Goal: Information Seeking & Learning: Find specific fact

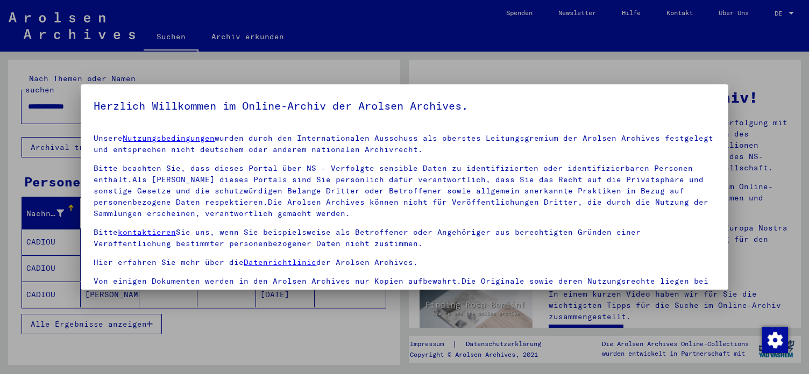
click at [138, 363] on button "Ich stimme zu" at bounding box center [134, 373] width 81 height 20
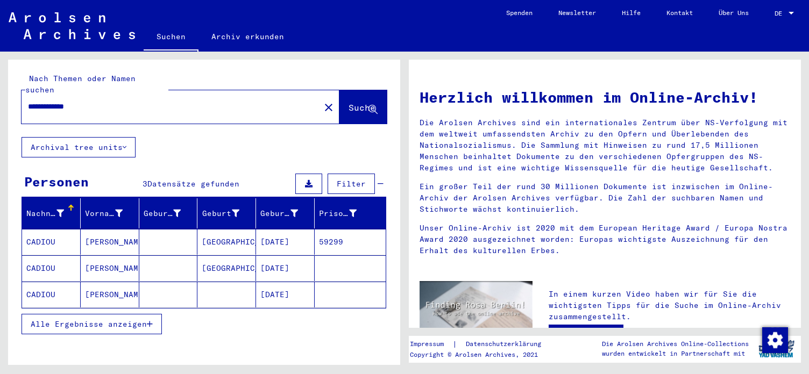
click at [285, 229] on mat-cell "[DATE]" at bounding box center [285, 242] width 59 height 26
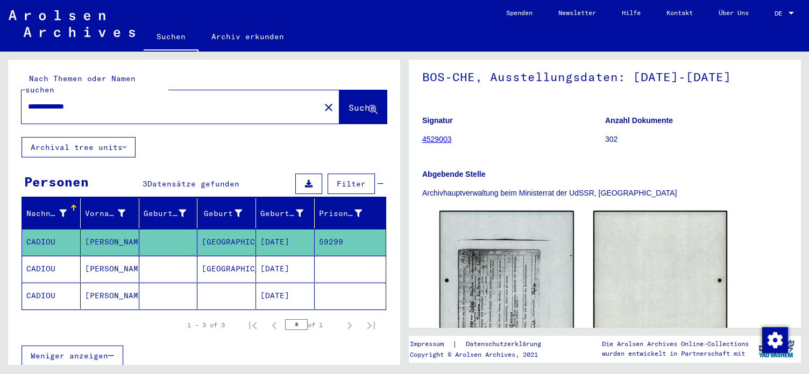
scroll to position [116, 0]
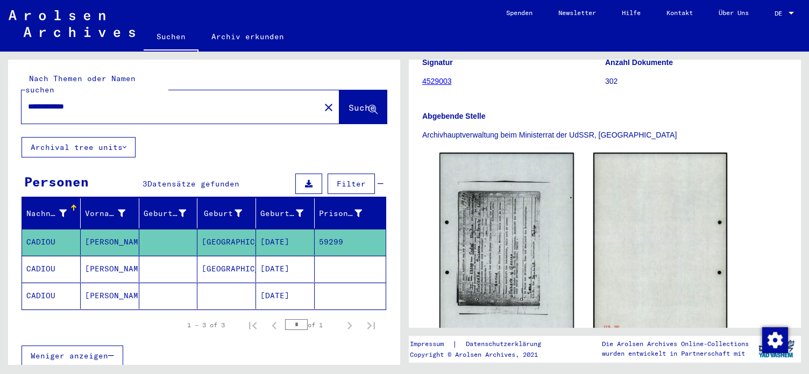
click at [114, 283] on mat-cell "[PERSON_NAME]" at bounding box center [110, 296] width 59 height 26
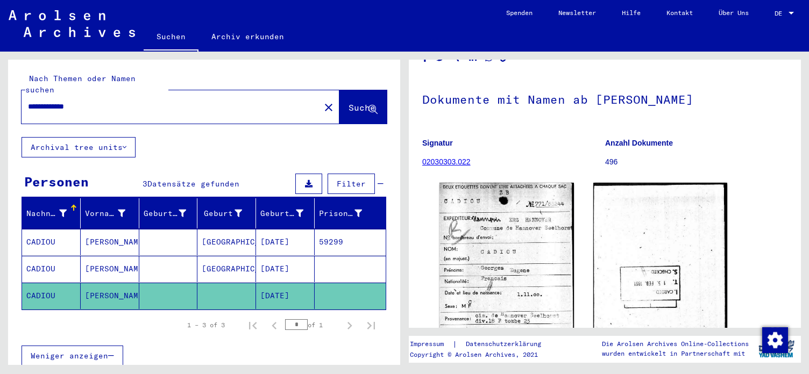
scroll to position [116, 0]
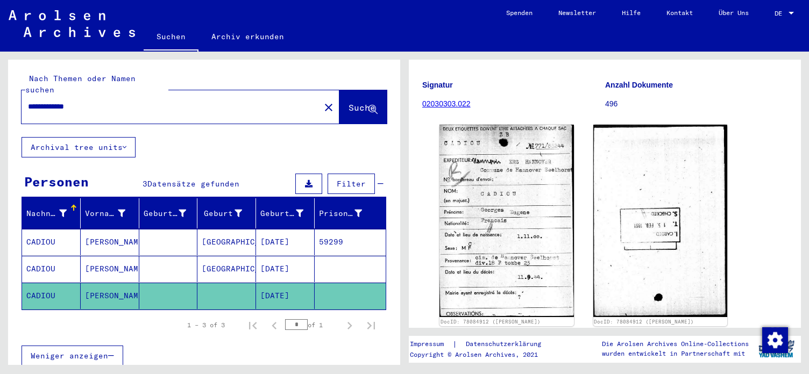
click at [296, 229] on mat-cell "[DATE]" at bounding box center [285, 242] width 59 height 26
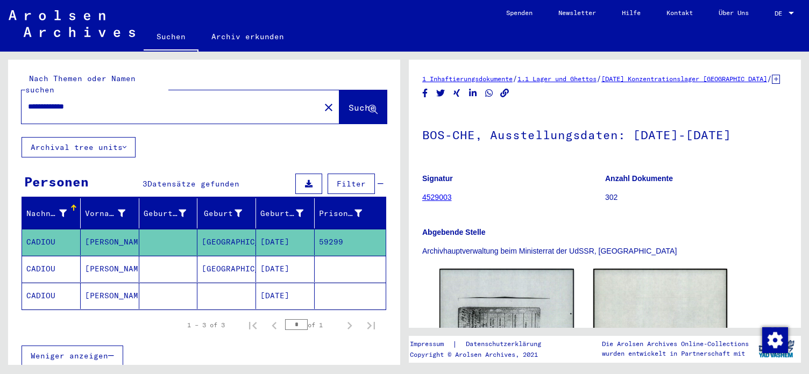
scroll to position [116, 0]
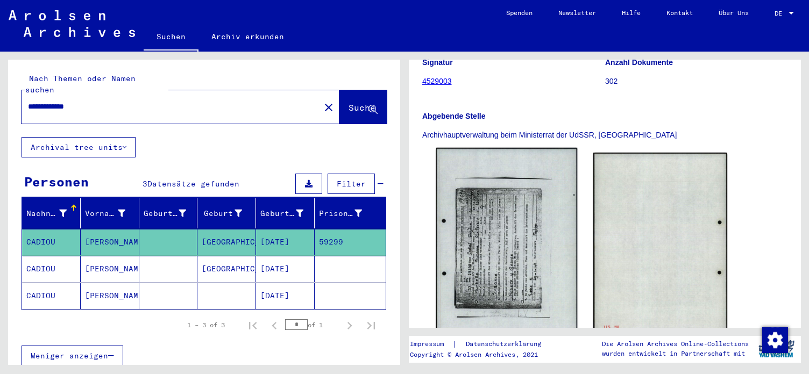
click at [509, 249] on img at bounding box center [506, 247] width 141 height 198
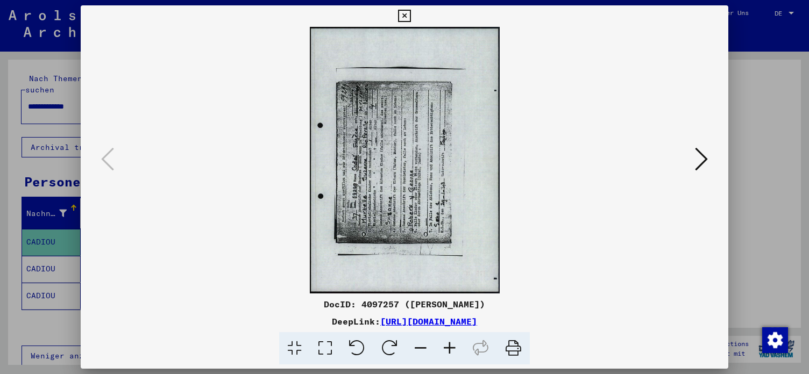
click at [401, 346] on icon at bounding box center [389, 348] width 33 height 33
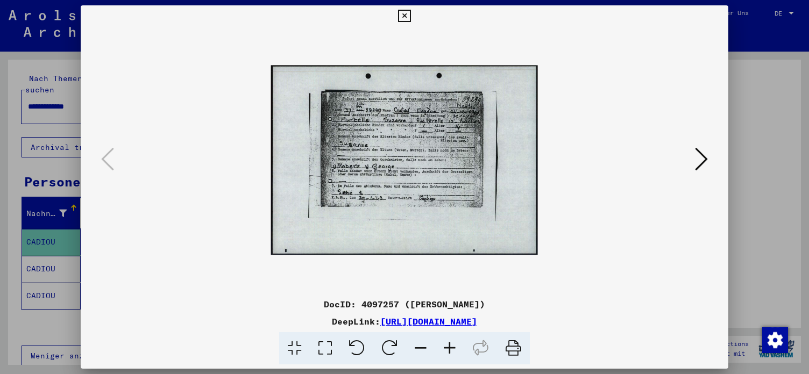
click at [450, 349] on icon at bounding box center [449, 348] width 29 height 33
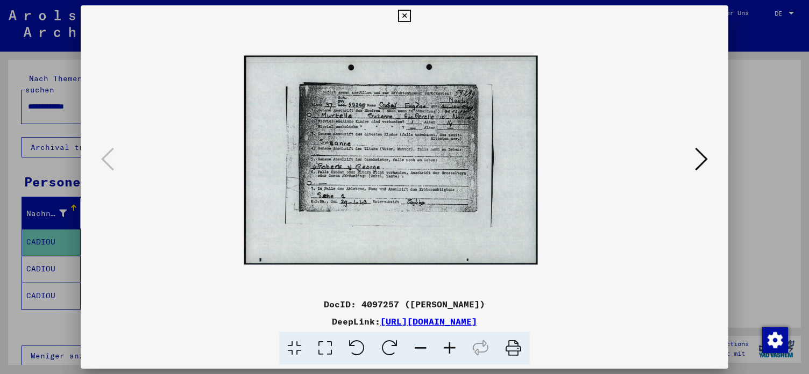
click at [450, 349] on icon at bounding box center [449, 348] width 29 height 33
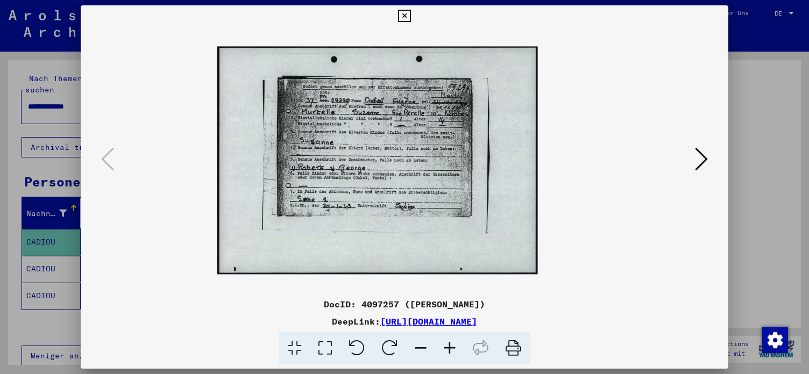
click at [450, 349] on icon at bounding box center [449, 348] width 29 height 33
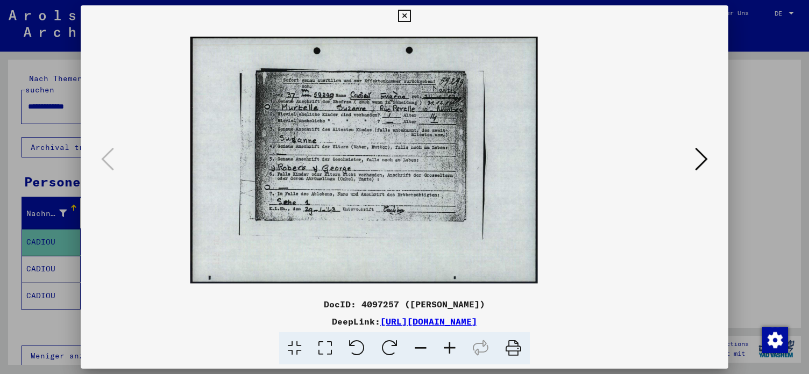
click at [450, 349] on icon at bounding box center [449, 348] width 29 height 33
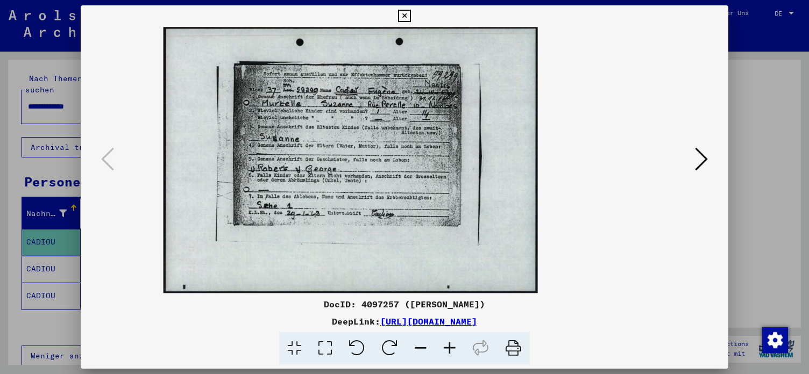
click at [450, 349] on icon at bounding box center [449, 348] width 29 height 33
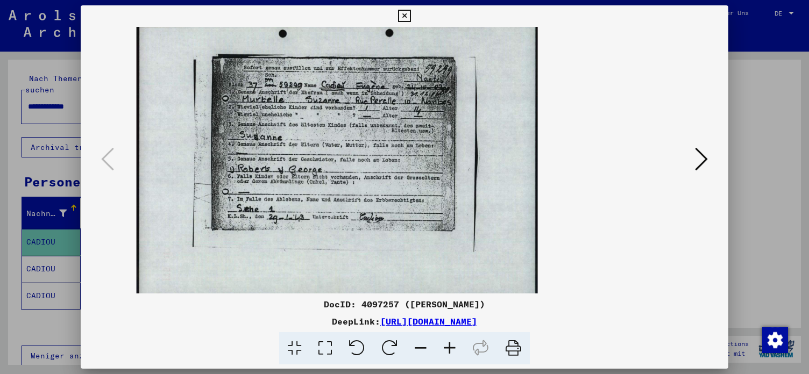
click at [450, 349] on icon at bounding box center [449, 348] width 29 height 33
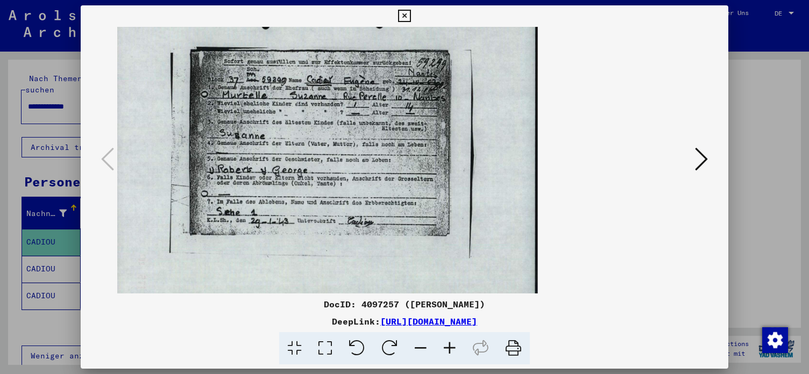
click at [450, 349] on icon at bounding box center [449, 348] width 29 height 33
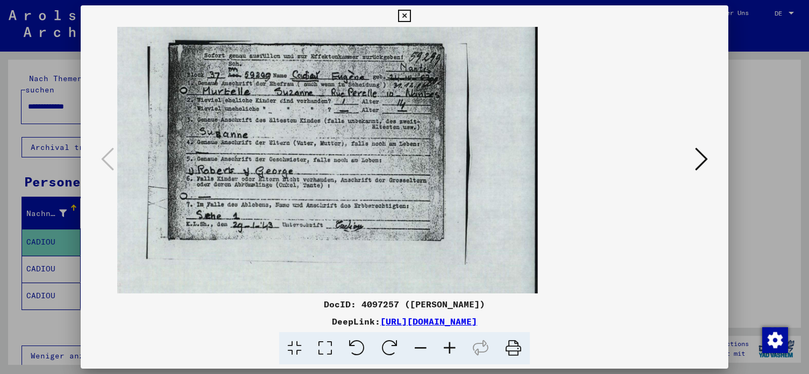
drag, startPoint x: 287, startPoint y: 115, endPoint x: 328, endPoint y: 180, distance: 77.2
click at [328, 180] on img at bounding box center [310, 160] width 455 height 324
click at [410, 18] on icon at bounding box center [404, 16] width 12 height 13
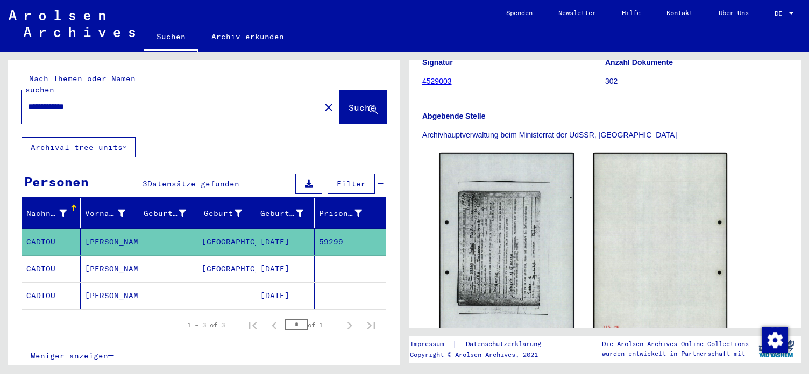
click at [58, 101] on input "**********" at bounding box center [171, 106] width 286 height 11
click at [349, 102] on span "Suche" at bounding box center [362, 107] width 27 height 11
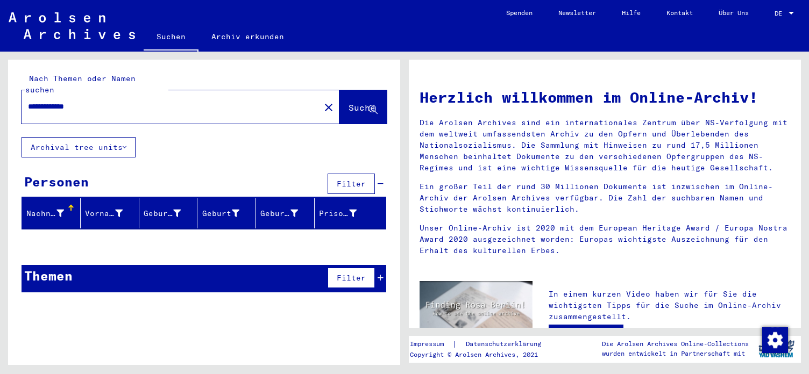
click at [57, 101] on input "**********" at bounding box center [167, 106] width 279 height 11
click at [349, 102] on span "Suche" at bounding box center [362, 107] width 27 height 11
click at [54, 101] on input "**********" at bounding box center [167, 106] width 279 height 11
click at [51, 101] on input "**********" at bounding box center [167, 106] width 279 height 11
click at [367, 102] on span "Suche" at bounding box center [362, 107] width 27 height 11
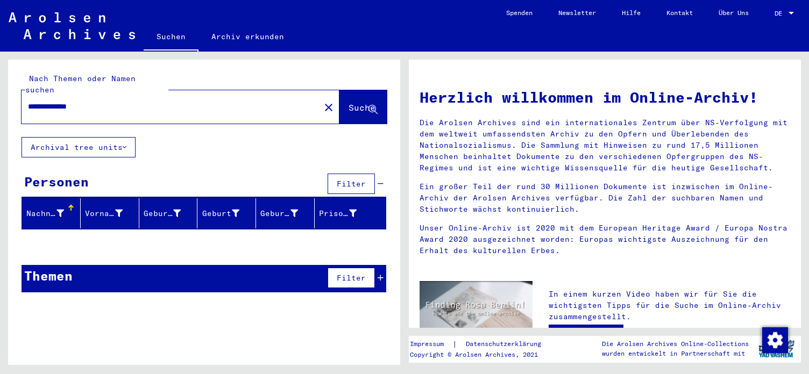
click at [61, 101] on input "**********" at bounding box center [167, 106] width 279 height 11
click at [349, 102] on span "Suche" at bounding box center [362, 107] width 27 height 11
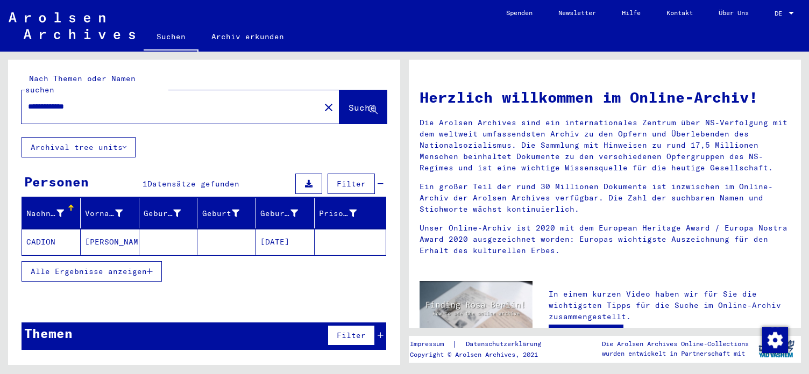
click at [147, 267] on span "Alle Ergebnisse anzeigen" at bounding box center [89, 272] width 116 height 10
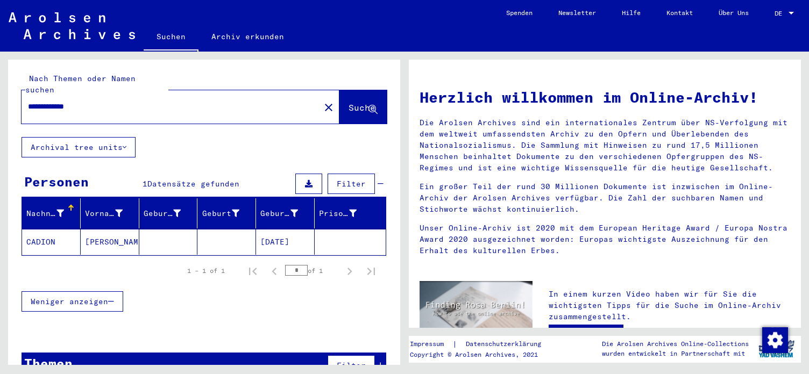
click at [56, 101] on input "**********" at bounding box center [167, 106] width 279 height 11
click at [349, 102] on span "Suche" at bounding box center [362, 107] width 27 height 11
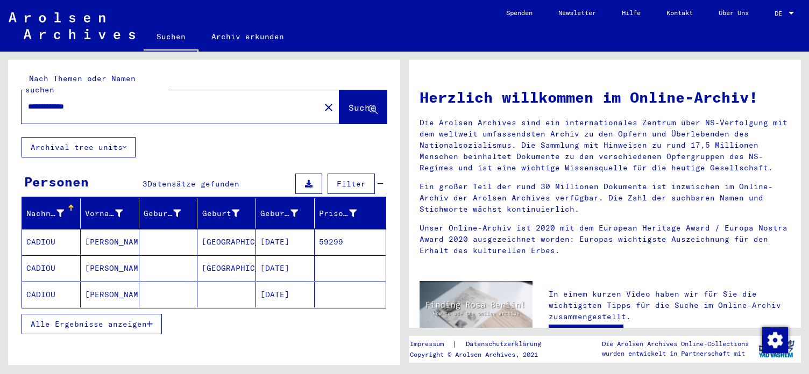
click at [121, 320] on span "Alle Ergebnisse anzeigen" at bounding box center [89, 325] width 116 height 10
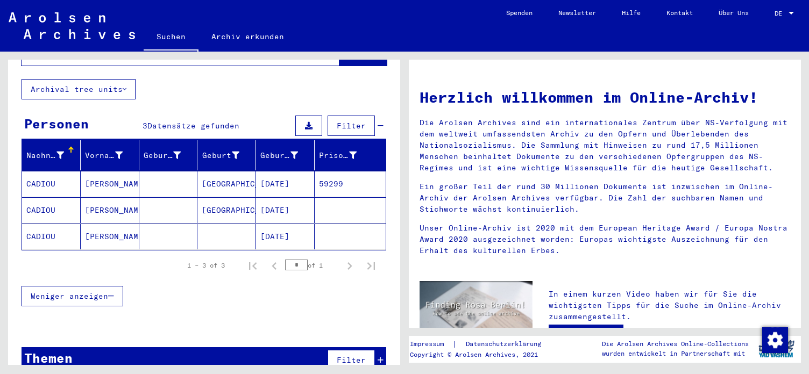
scroll to position [66, 0]
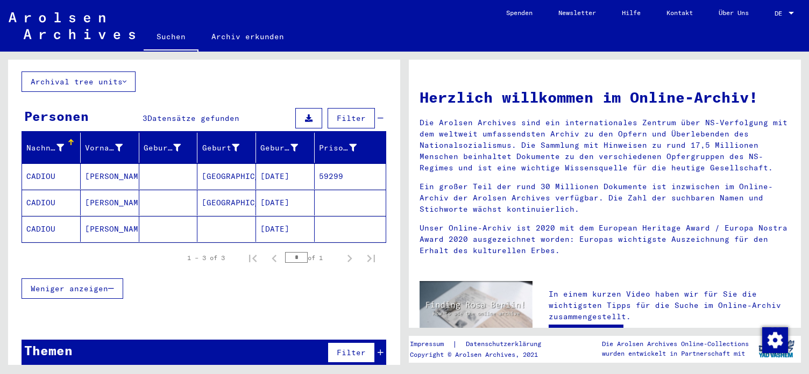
click at [332, 165] on mat-cell "59299" at bounding box center [350, 177] width 71 height 26
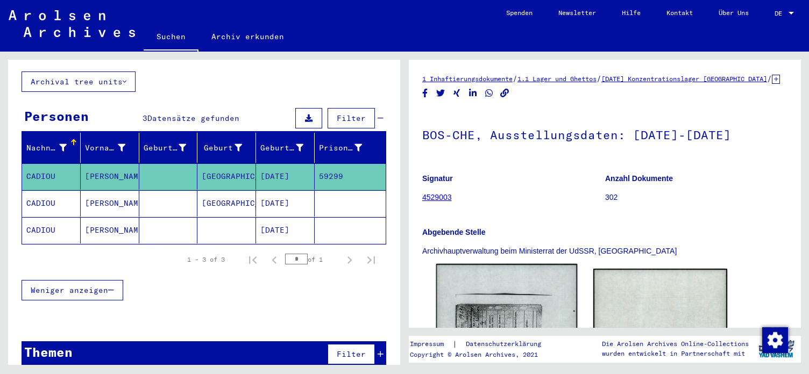
scroll to position [232, 0]
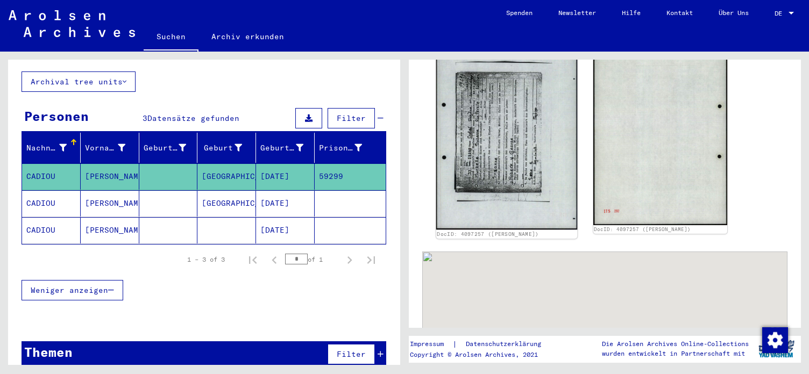
click at [508, 176] on img at bounding box center [506, 131] width 141 height 198
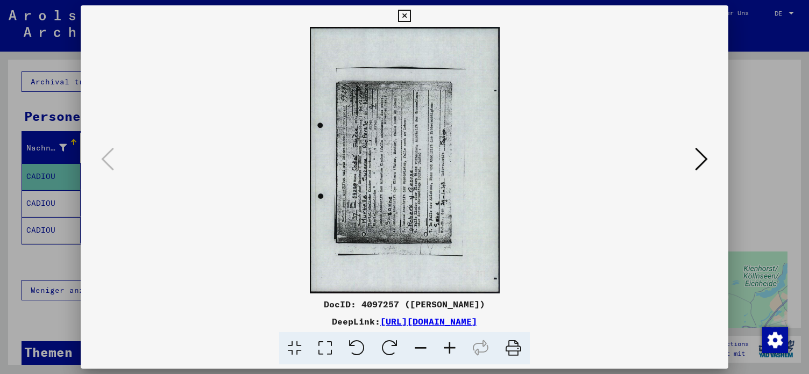
click at [395, 344] on icon at bounding box center [389, 348] width 33 height 33
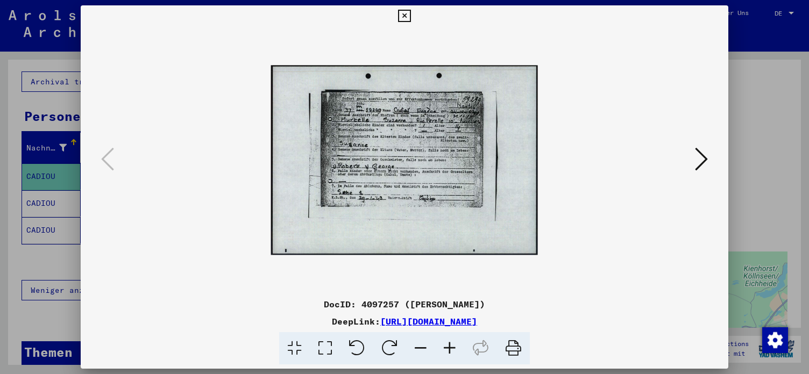
click at [452, 348] on icon at bounding box center [449, 348] width 29 height 33
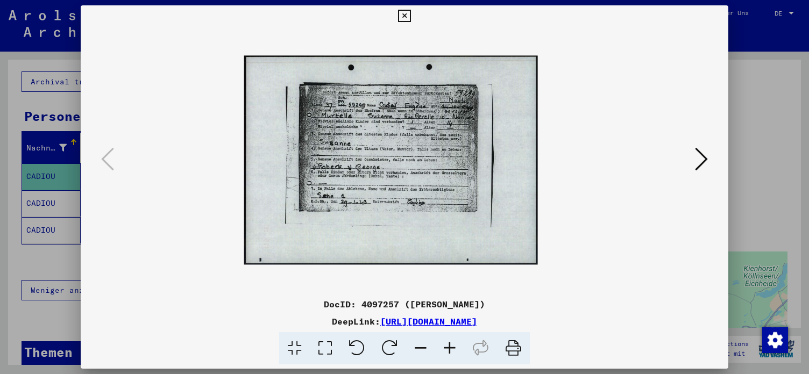
click at [452, 351] on icon at bounding box center [449, 348] width 29 height 33
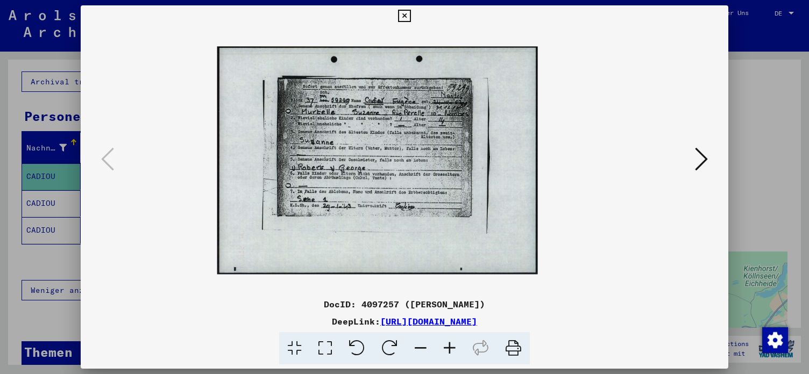
click at [452, 351] on icon at bounding box center [449, 348] width 29 height 33
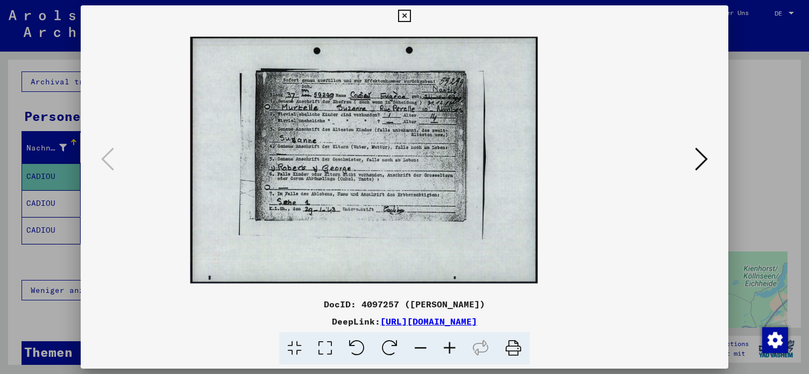
click at [452, 351] on icon at bounding box center [449, 348] width 29 height 33
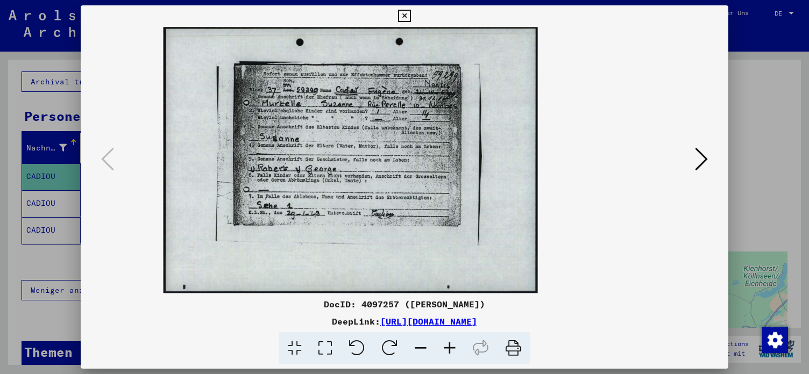
click at [452, 351] on icon at bounding box center [449, 348] width 29 height 33
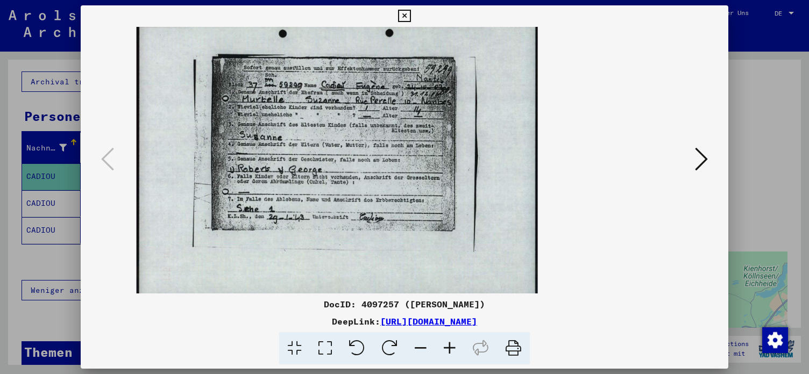
click at [452, 351] on icon at bounding box center [449, 348] width 29 height 33
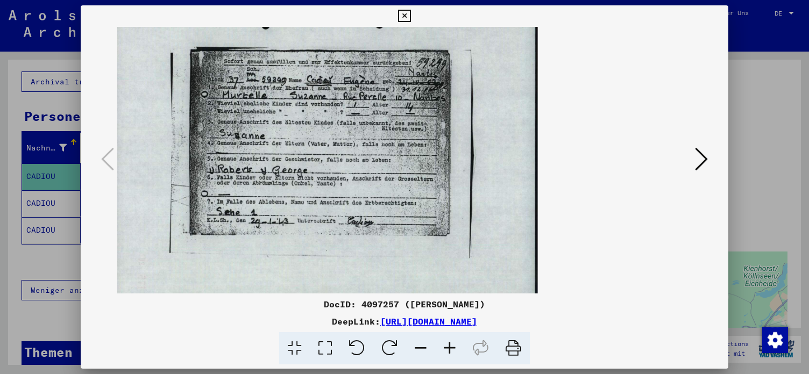
click at [452, 351] on icon at bounding box center [449, 348] width 29 height 33
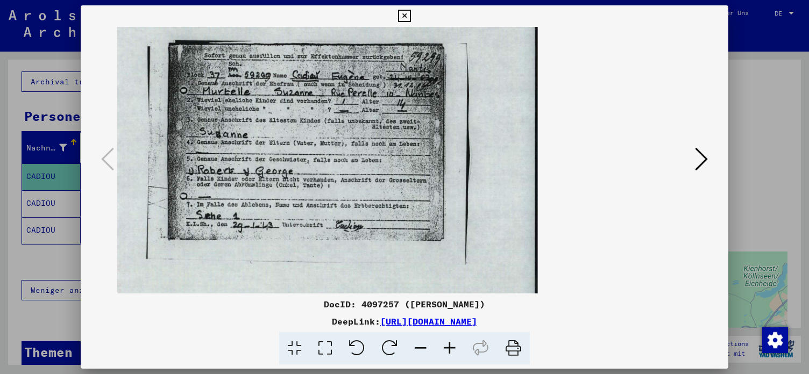
click at [452, 351] on icon at bounding box center [449, 348] width 29 height 33
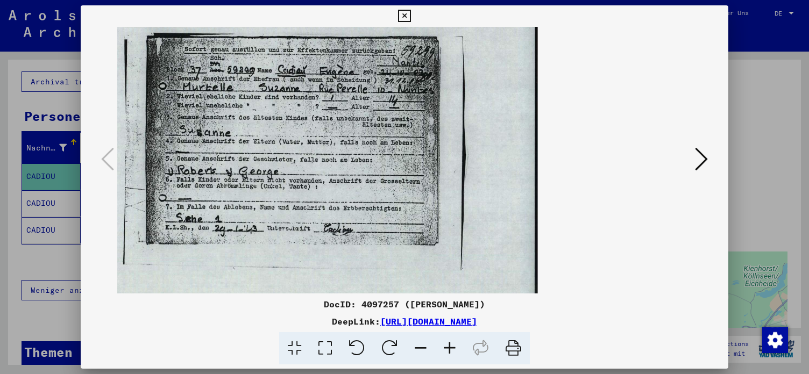
click at [452, 351] on icon at bounding box center [449, 348] width 29 height 33
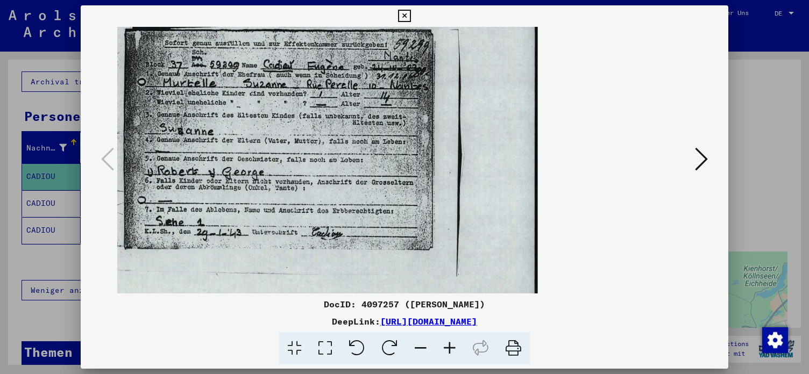
click at [452, 351] on icon at bounding box center [449, 348] width 29 height 33
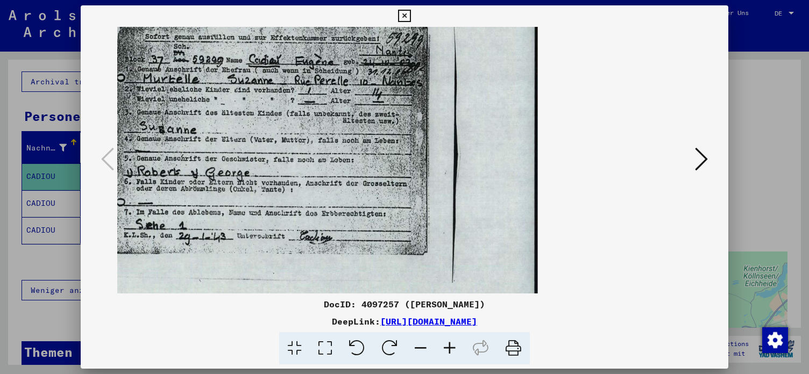
click at [452, 351] on icon at bounding box center [449, 348] width 29 height 33
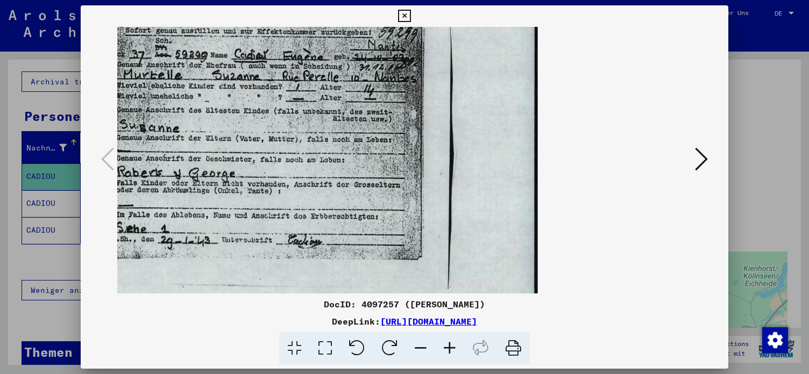
click at [452, 351] on icon at bounding box center [449, 348] width 29 height 33
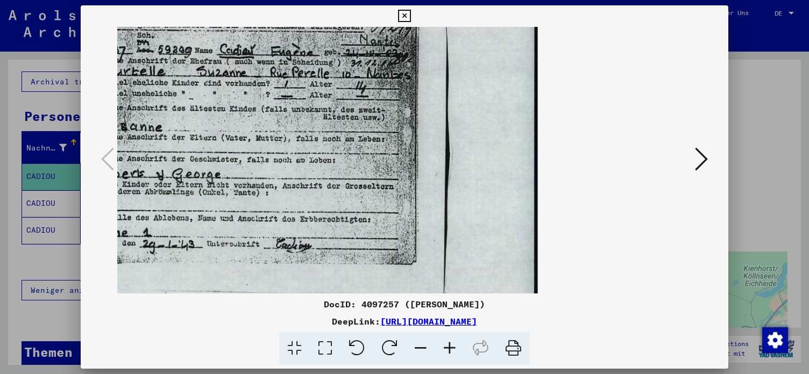
drag, startPoint x: 256, startPoint y: 101, endPoint x: 312, endPoint y: 178, distance: 95.0
click at [312, 178] on img at bounding box center [243, 161] width 590 height 420
click at [410, 12] on icon at bounding box center [404, 16] width 12 height 13
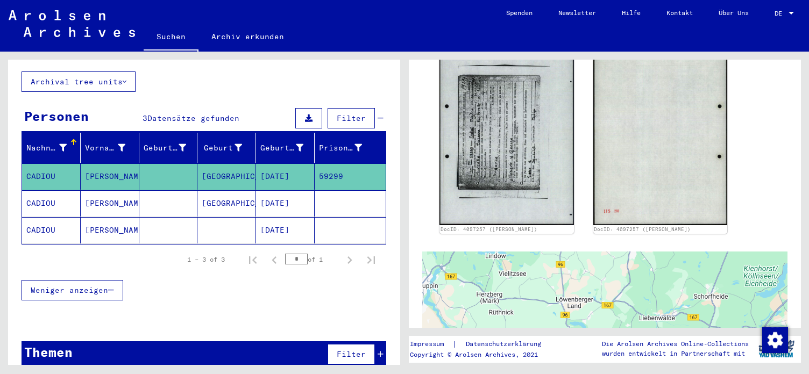
scroll to position [0, 0]
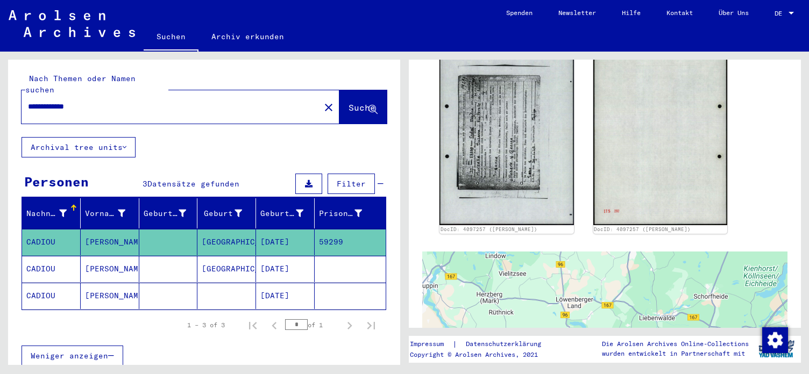
drag, startPoint x: 96, startPoint y: 94, endPoint x: 48, endPoint y: 92, distance: 47.9
click at [48, 101] on input "**********" at bounding box center [171, 106] width 286 height 11
click at [339, 96] on button "Suche" at bounding box center [362, 106] width 47 height 33
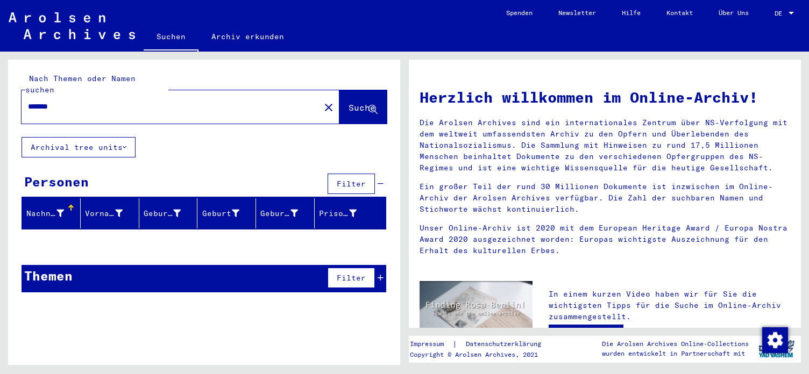
click at [62, 101] on input "*******" at bounding box center [167, 106] width 279 height 11
type input "******"
click at [349, 102] on span "Suche" at bounding box center [362, 107] width 27 height 11
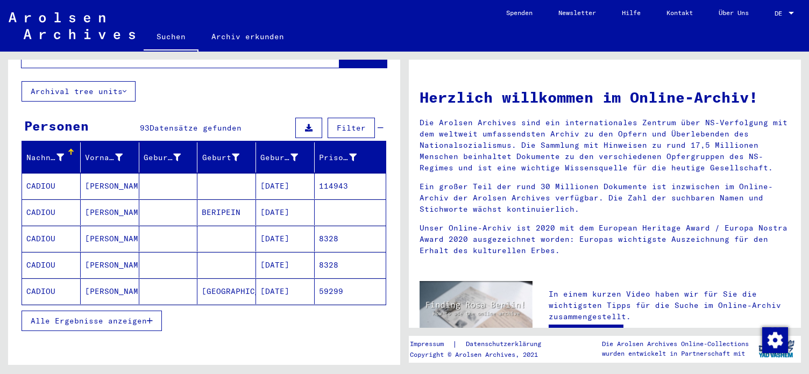
scroll to position [58, 0]
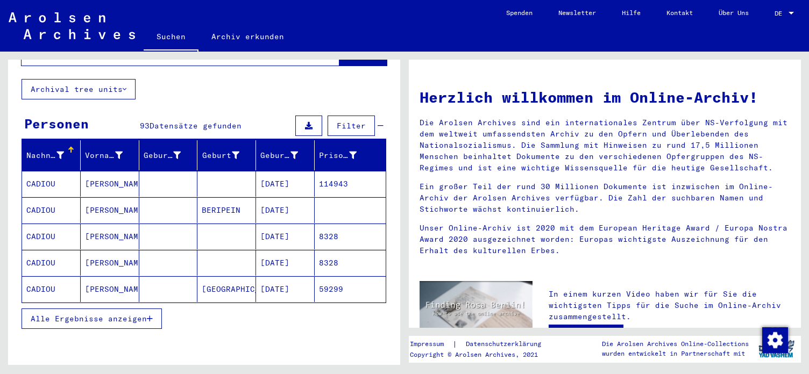
click at [151, 315] on icon "button" at bounding box center [150, 319] width 6 height 8
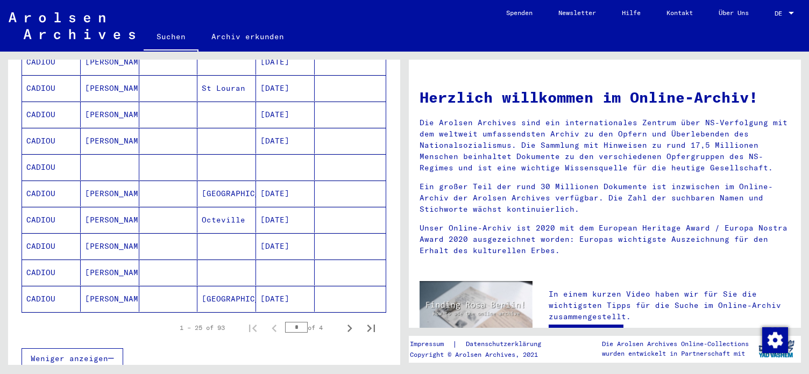
scroll to position [582, 0]
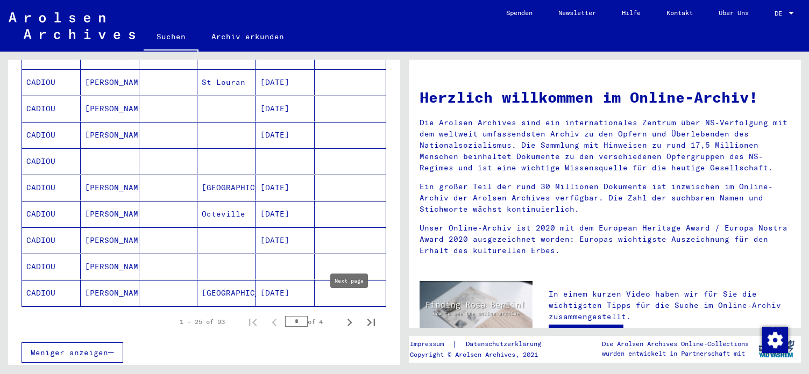
click at [350, 315] on icon "Next page" at bounding box center [349, 322] width 15 height 15
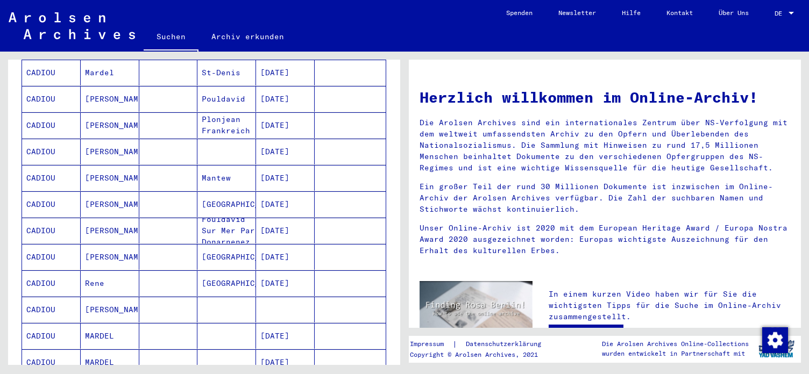
scroll to position [640, 0]
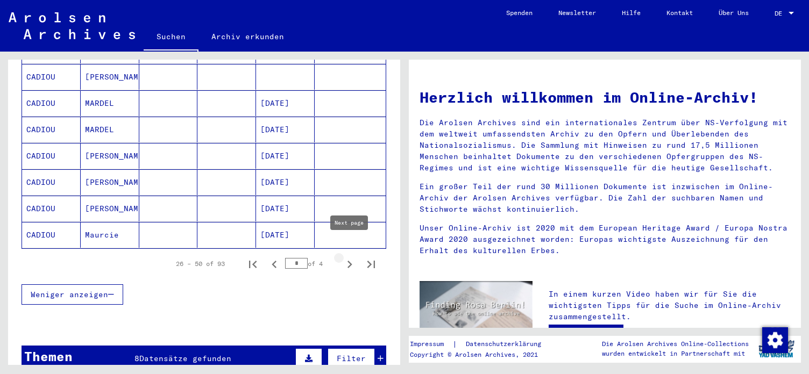
click at [351, 261] on icon "Next page" at bounding box center [350, 265] width 5 height 8
click at [349, 257] on icon "Next page" at bounding box center [349, 264] width 15 height 15
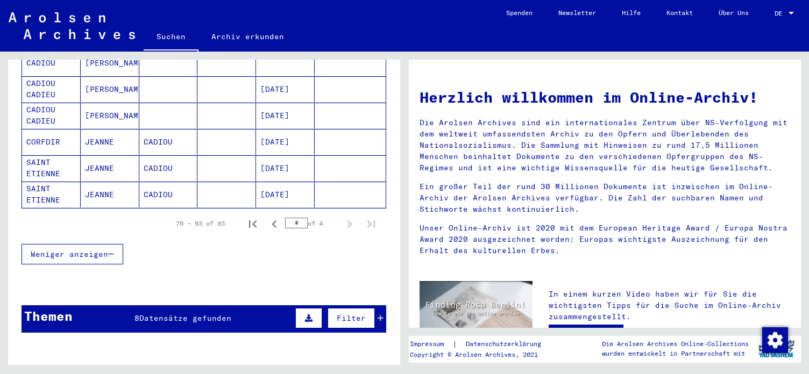
scroll to position [505, 0]
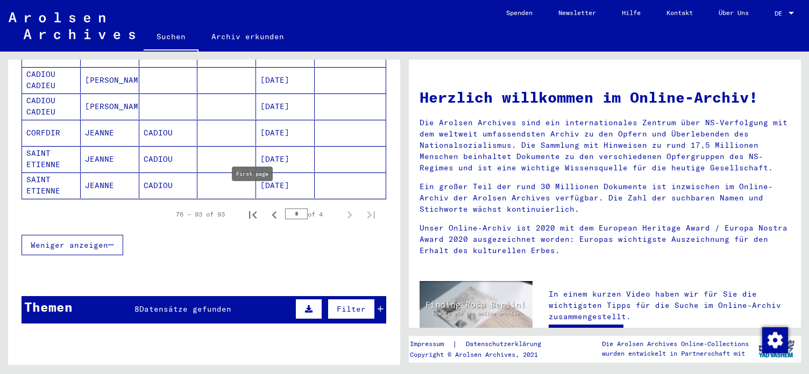
click at [254, 208] on icon "First page" at bounding box center [252, 215] width 15 height 15
type input "*"
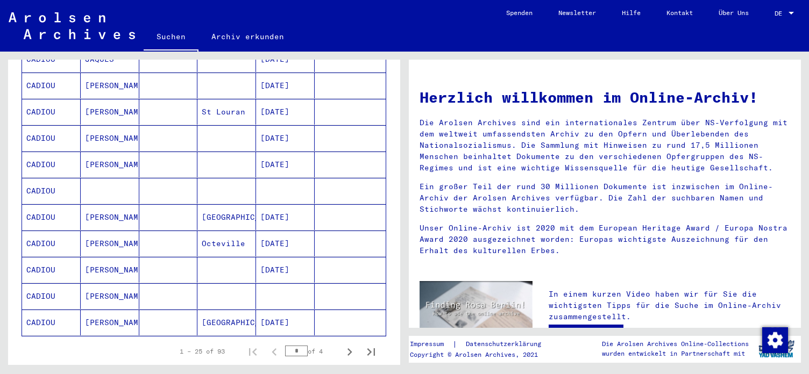
scroll to position [621, 0]
